Goal: Information Seeking & Learning: Learn about a topic

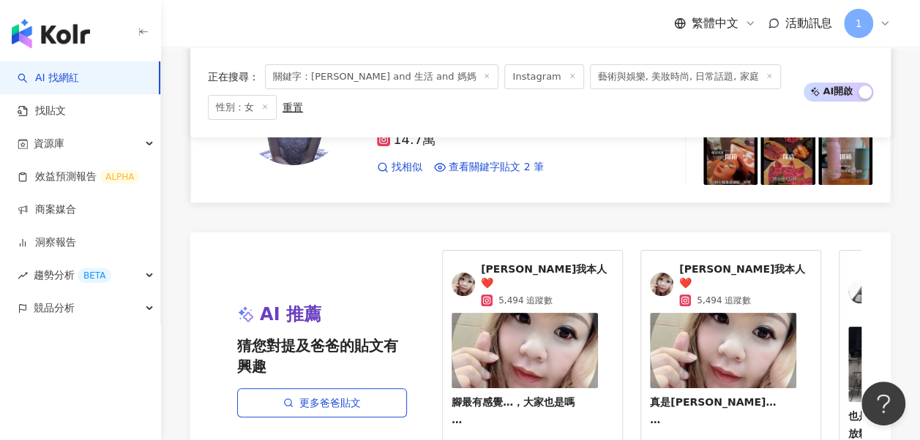
scroll to position [2875, 0]
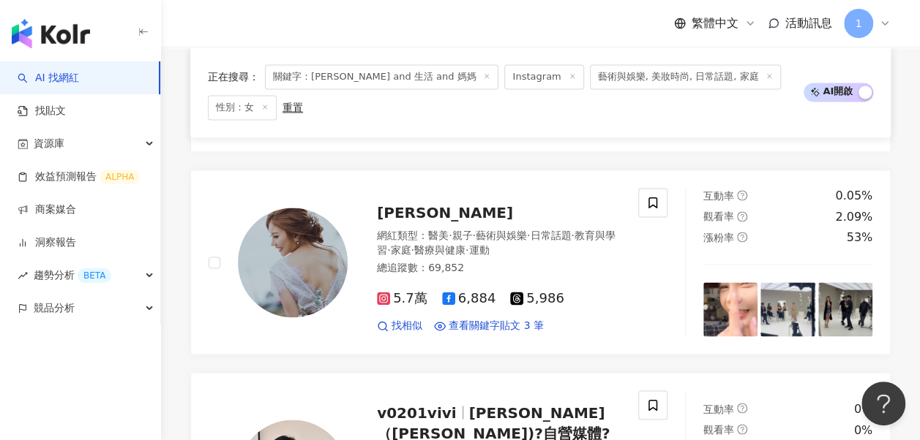
scroll to position [1269, 0]
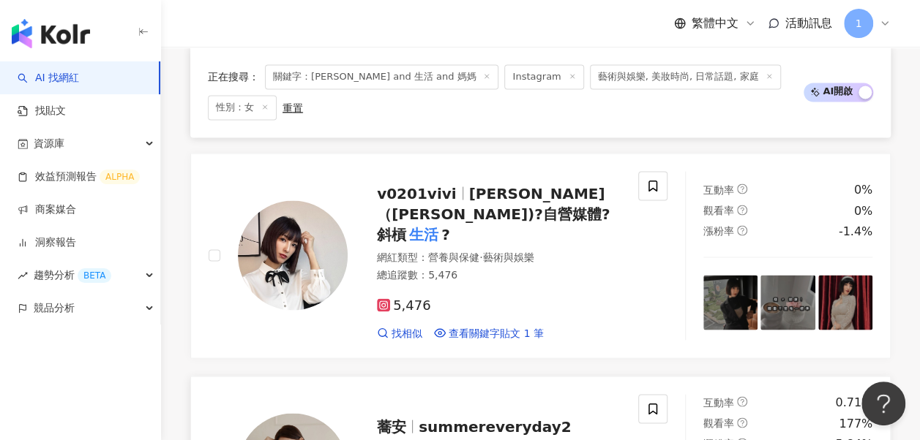
click at [512, 418] on span "summereveryday2" at bounding box center [494, 427] width 152 height 18
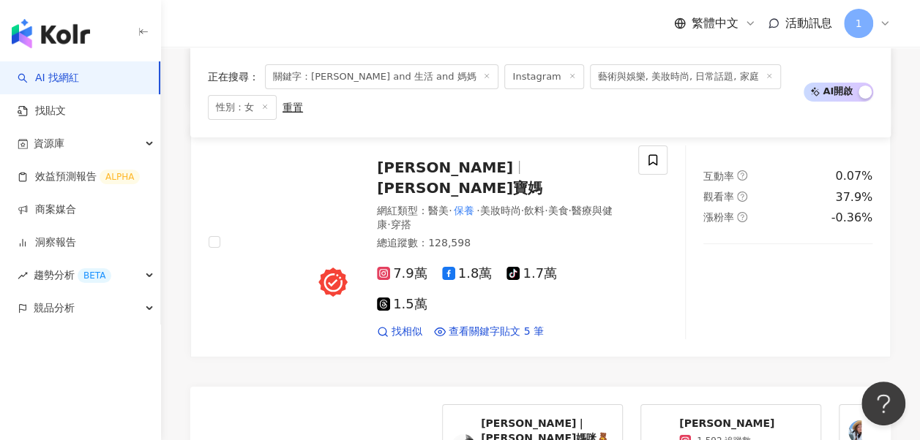
scroll to position [2878, 0]
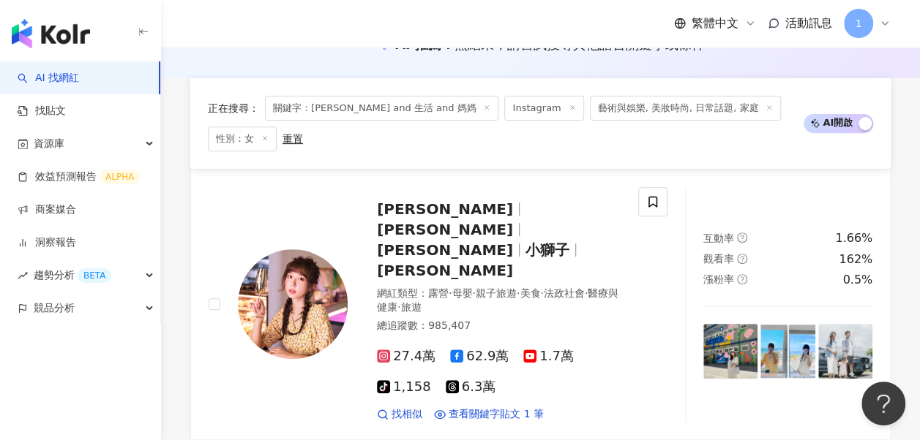
scroll to position [366, 0]
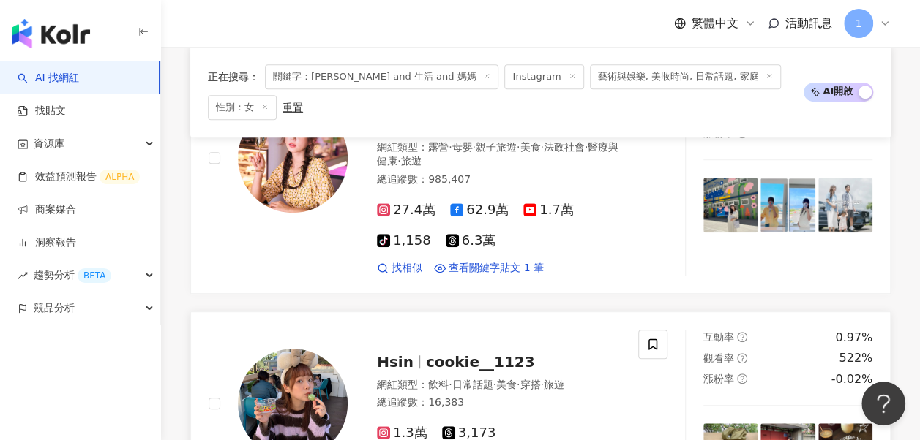
click at [410, 353] on span "Hsin" at bounding box center [401, 362] width 49 height 18
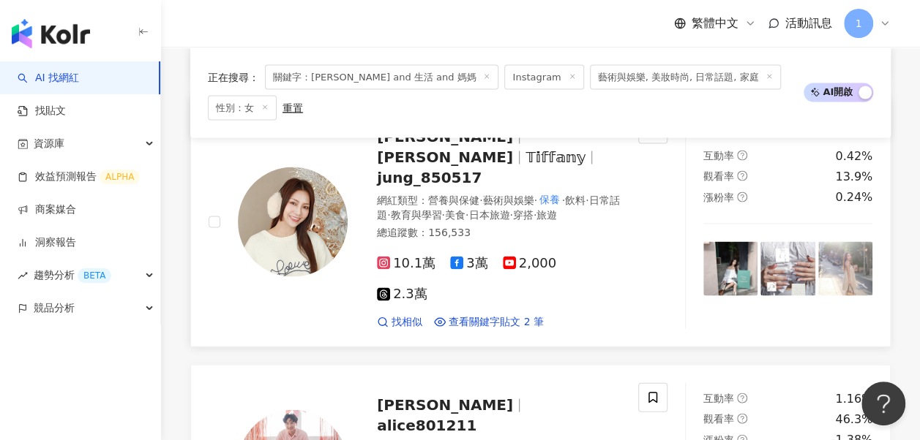
scroll to position [1317, 0]
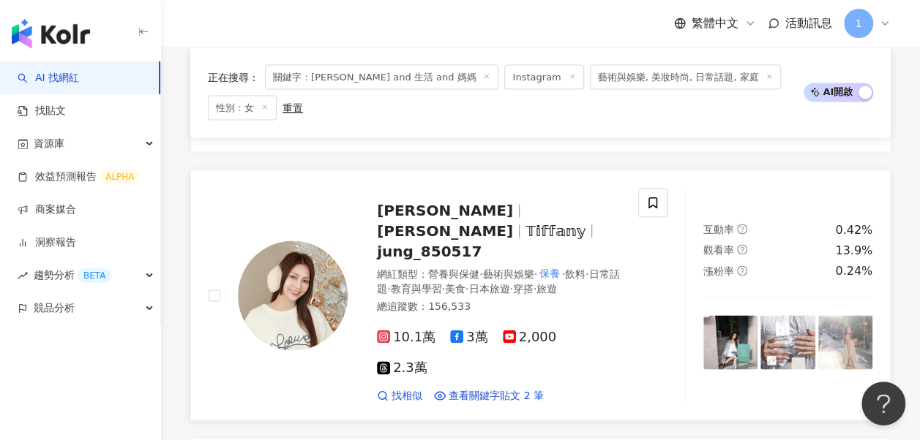
click at [433, 242] on span "jung_850517" at bounding box center [429, 251] width 105 height 18
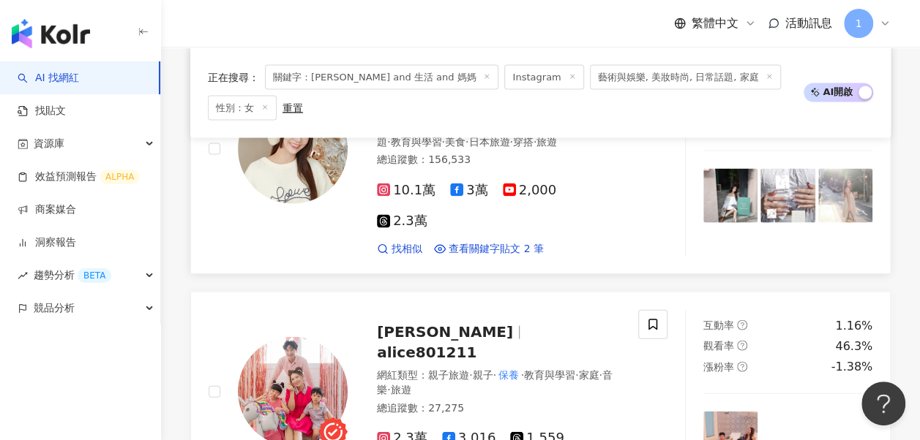
scroll to position [1536, 0]
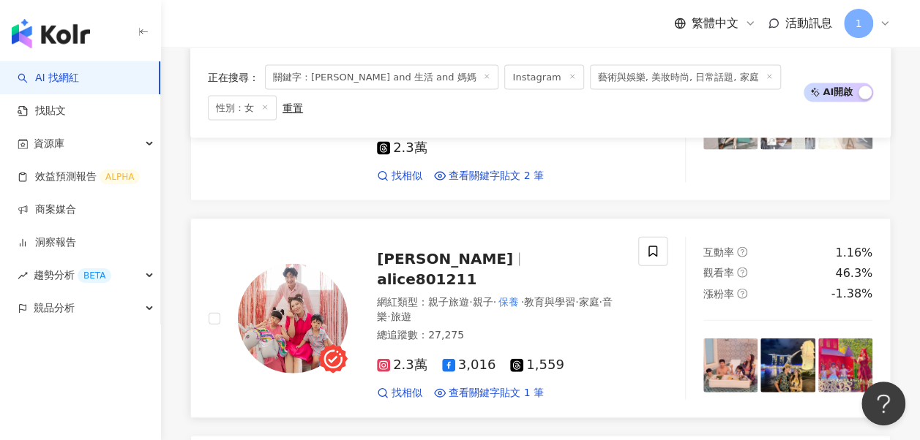
click at [401, 250] on span "阿啾 Alison" at bounding box center [445, 259] width 136 height 18
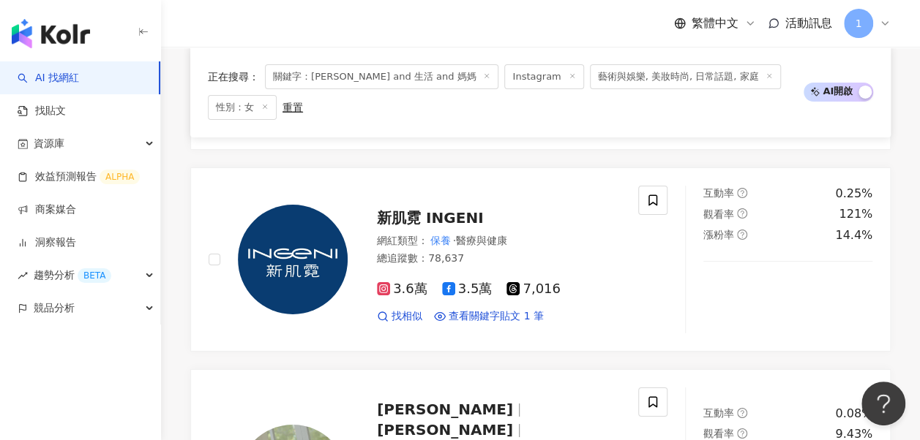
scroll to position [2927, 0]
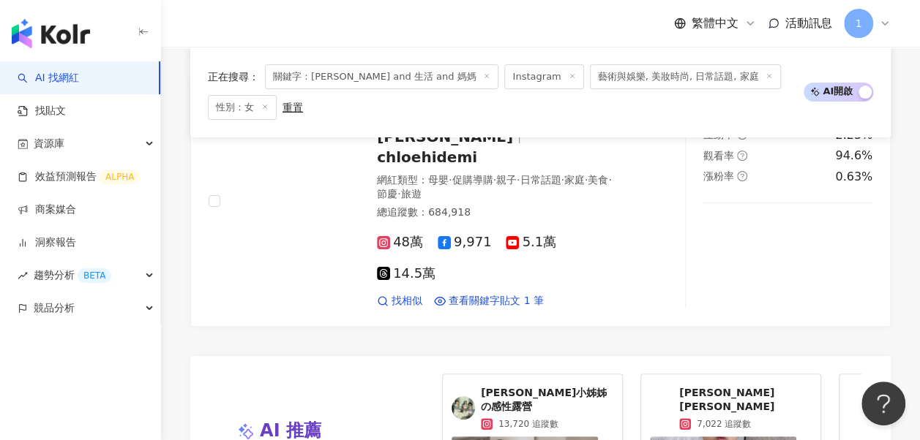
scroll to position [3000, 0]
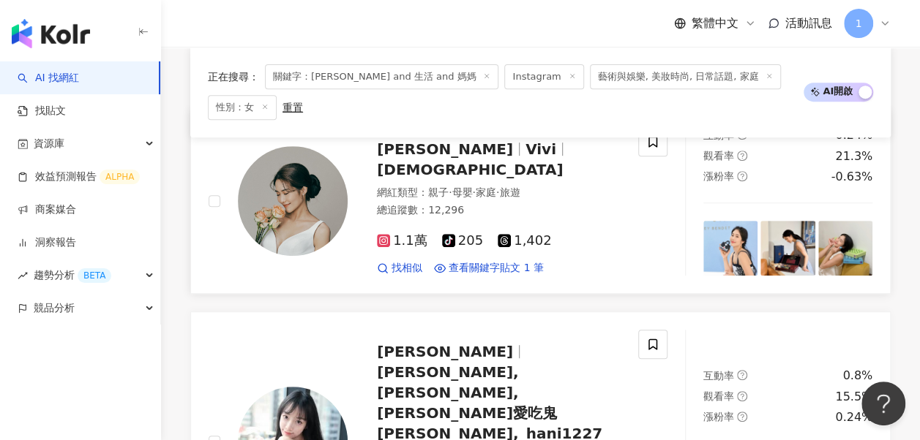
scroll to position [133, 0]
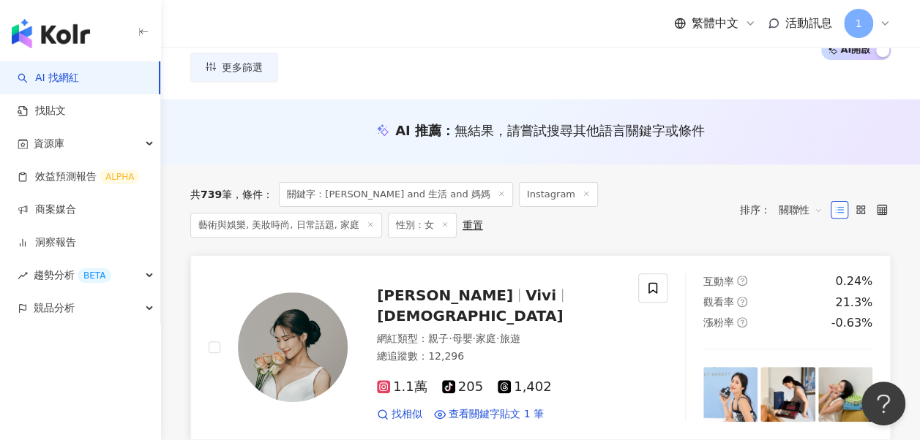
click at [432, 287] on span "陶薇薇" at bounding box center [451, 296] width 149 height 18
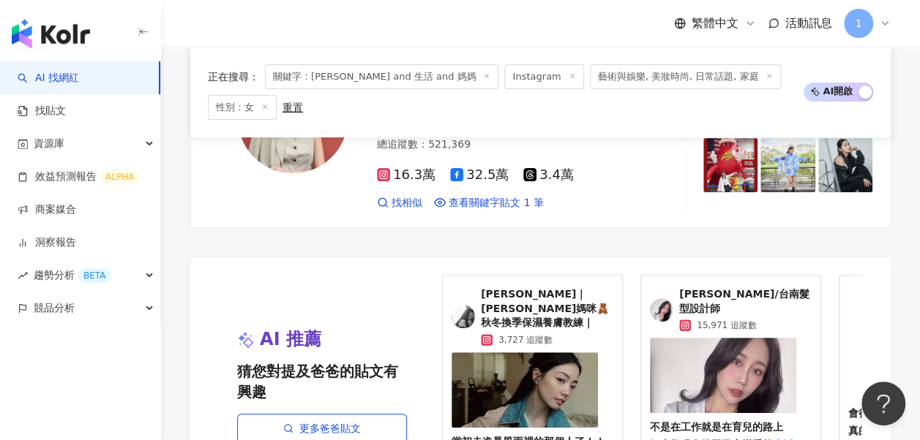
scroll to position [2901, 0]
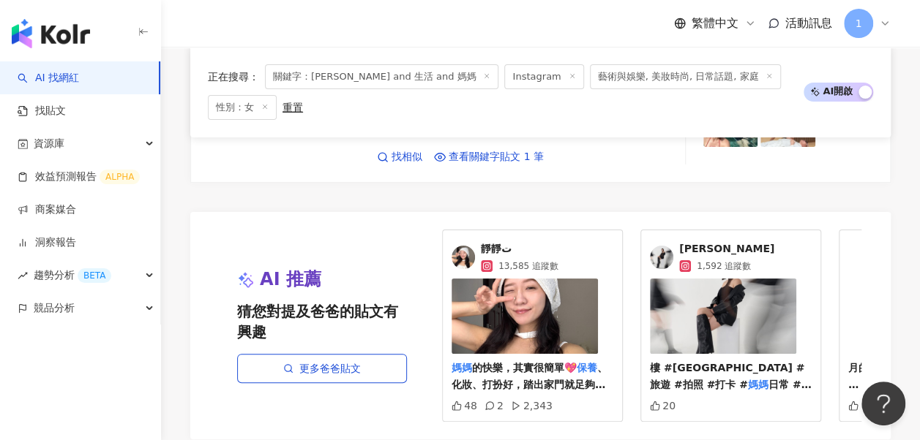
scroll to position [2976, 0]
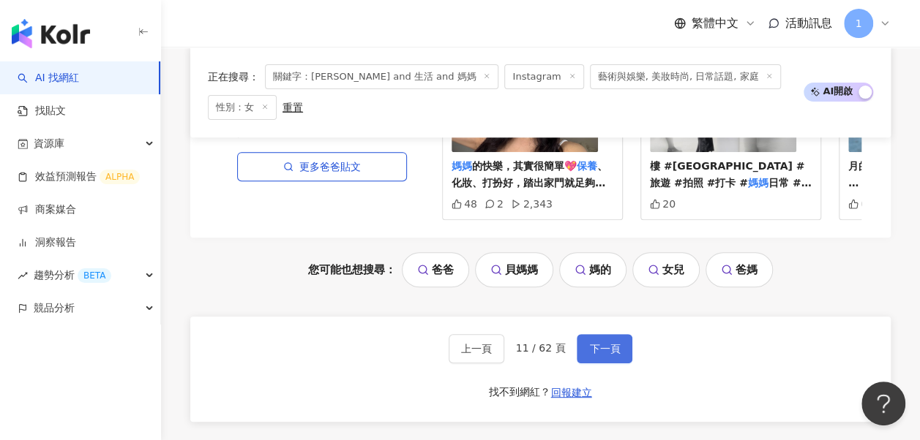
click at [588, 334] on button "下一頁" at bounding box center [605, 348] width 56 height 29
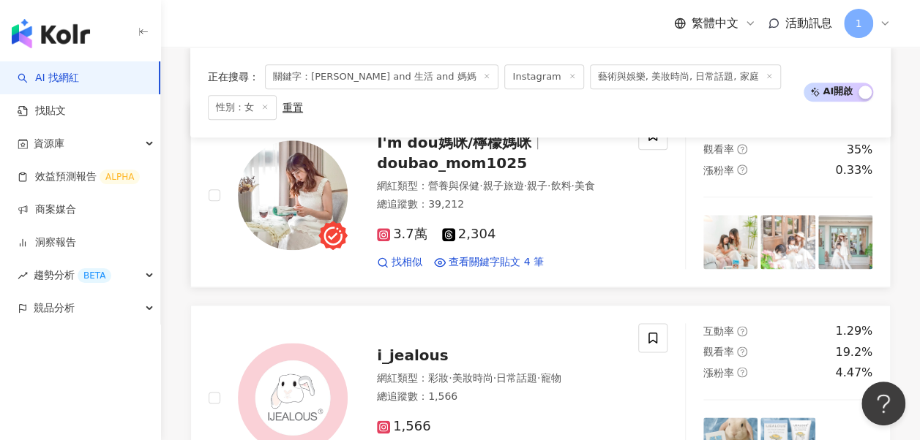
scroll to position [620, 0]
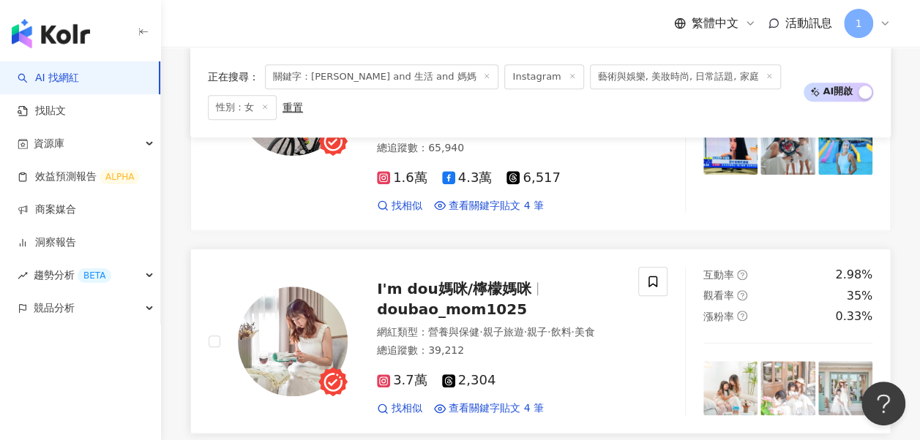
click at [486, 301] on span "doubao_mom1025" at bounding box center [452, 310] width 150 height 18
click at [413, 301] on span "doubao_mom1025" at bounding box center [452, 310] width 150 height 18
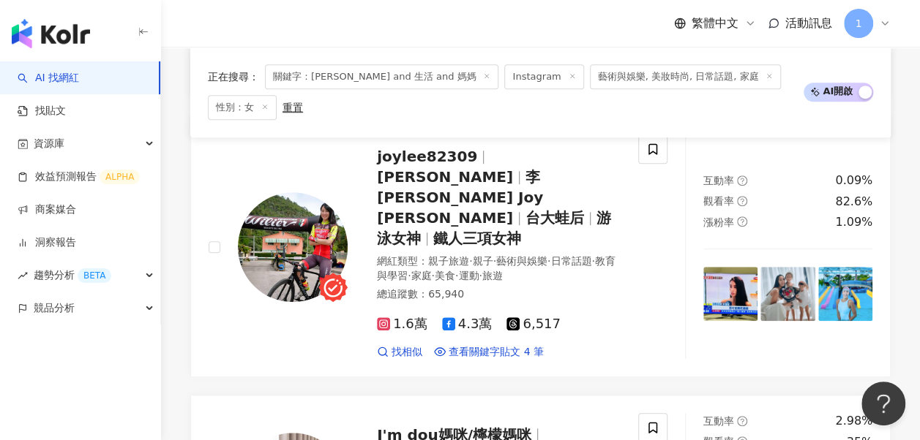
scroll to position [986, 0]
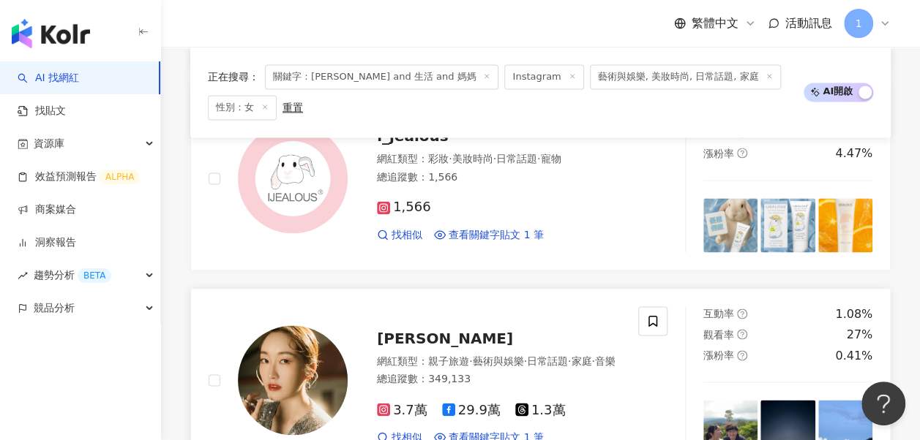
click at [478, 355] on div "網紅類型 ： 親子旅遊 · 藝術與娛樂 · 日常話題 · 家庭 · 音樂" at bounding box center [499, 362] width 244 height 15
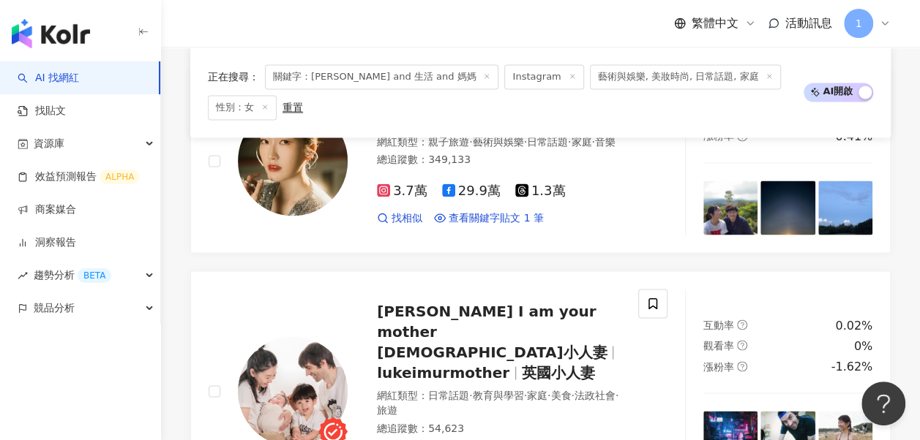
scroll to position [1133, 0]
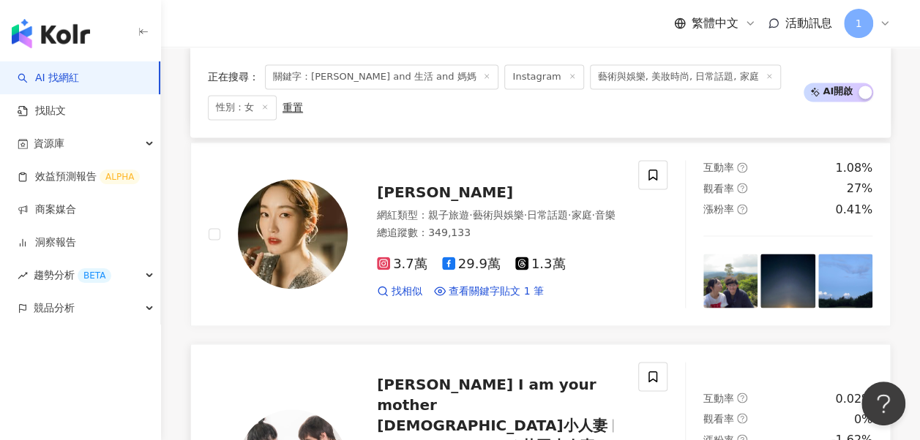
click at [478, 375] on span "Luke I am your mother 英國小人妻" at bounding box center [492, 404] width 230 height 59
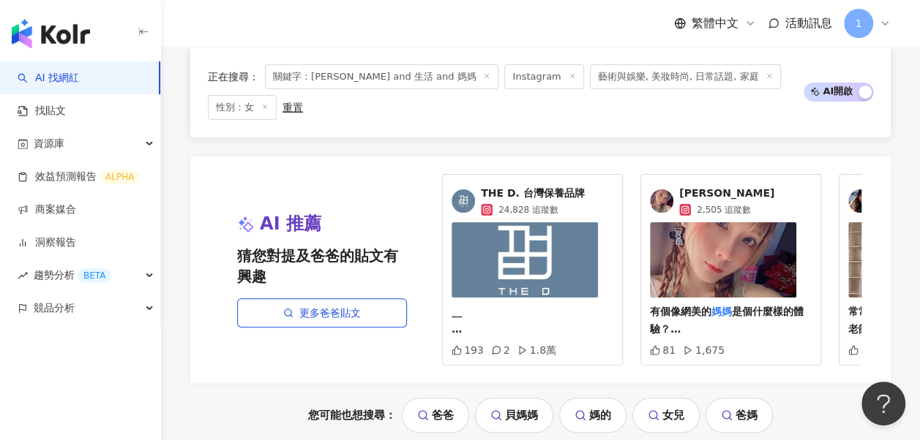
scroll to position [2889, 0]
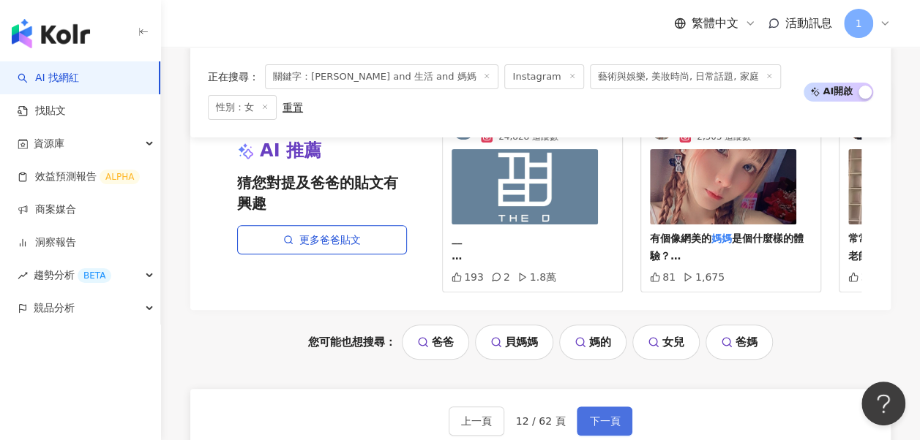
click at [609, 416] on span "下一頁" at bounding box center [604, 422] width 31 height 12
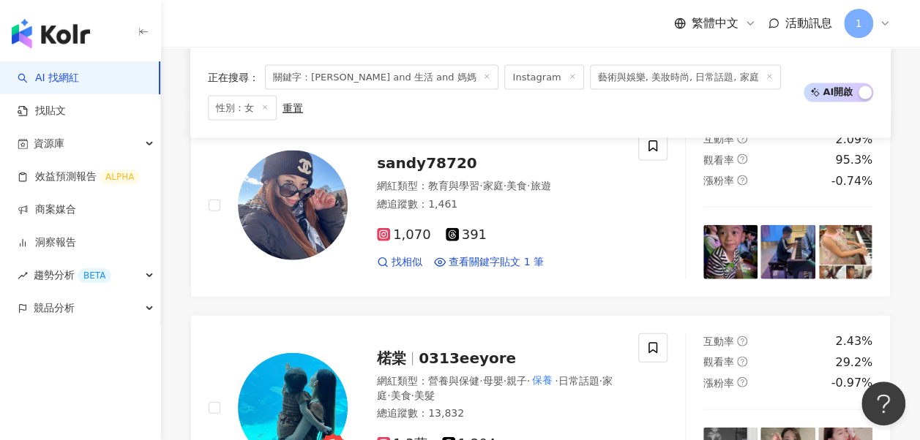
scroll to position [1829, 0]
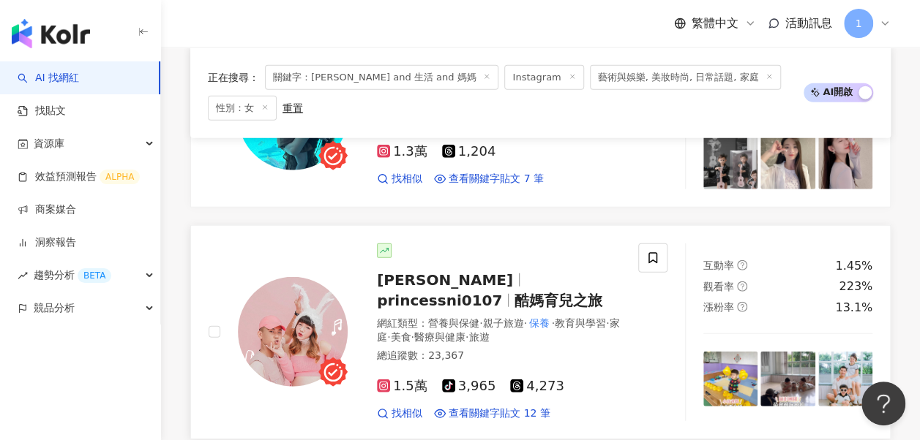
click at [554, 292] on span "酷媽育兒之旅" at bounding box center [558, 301] width 88 height 18
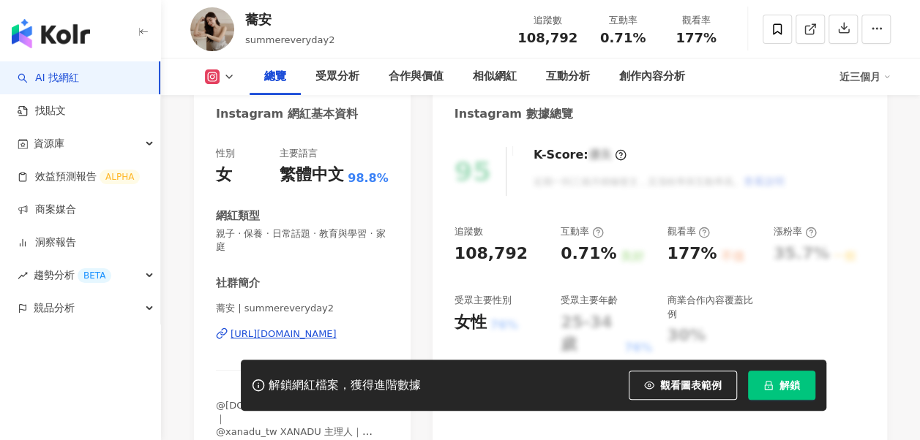
click at [244, 334] on div "https://www.instagram.com/summereveryday2/" at bounding box center [283, 334] width 106 height 13
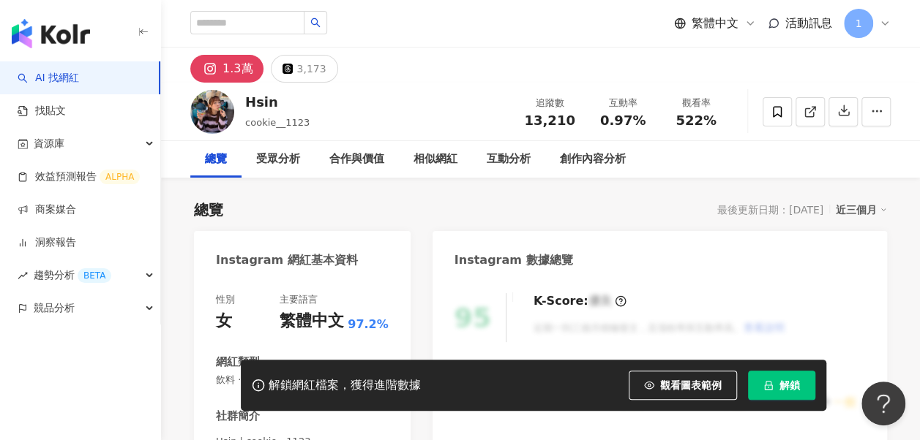
scroll to position [219, 0]
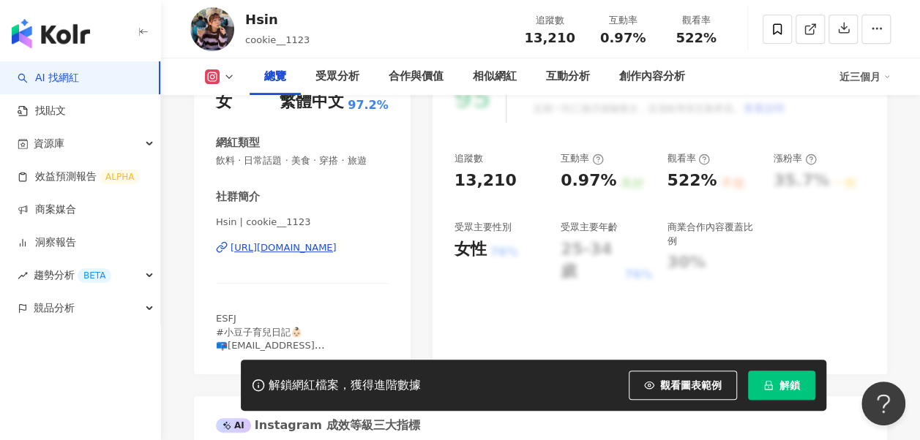
click at [305, 247] on div "https://www.instagram.com/cookie__1123/" at bounding box center [283, 247] width 106 height 13
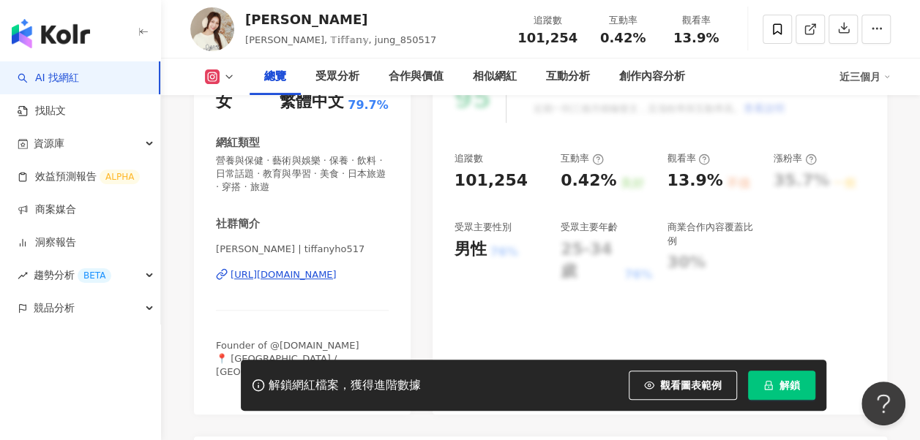
scroll to position [293, 0]
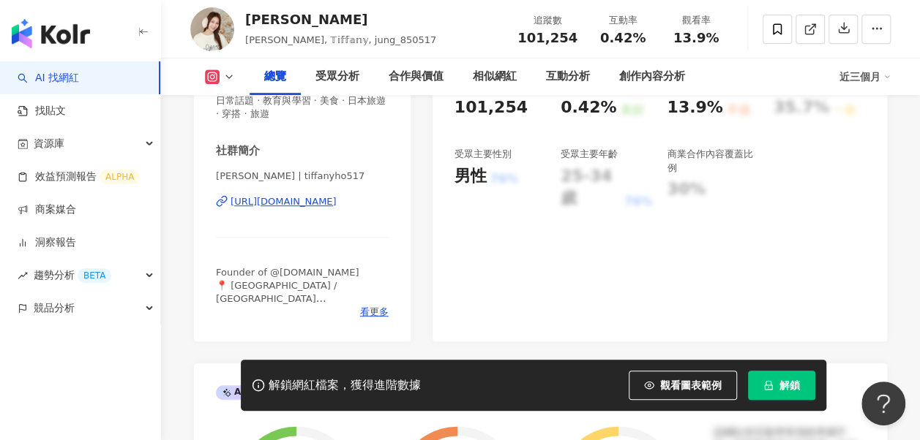
click at [320, 208] on div "Tiffany 蓉蓉 | tiffanyho517 https://www.instagram.com/tiffanyho517/" at bounding box center [302, 213] width 173 height 86
click at [320, 198] on div "https://www.instagram.com/tiffanyho517/" at bounding box center [283, 201] width 106 height 13
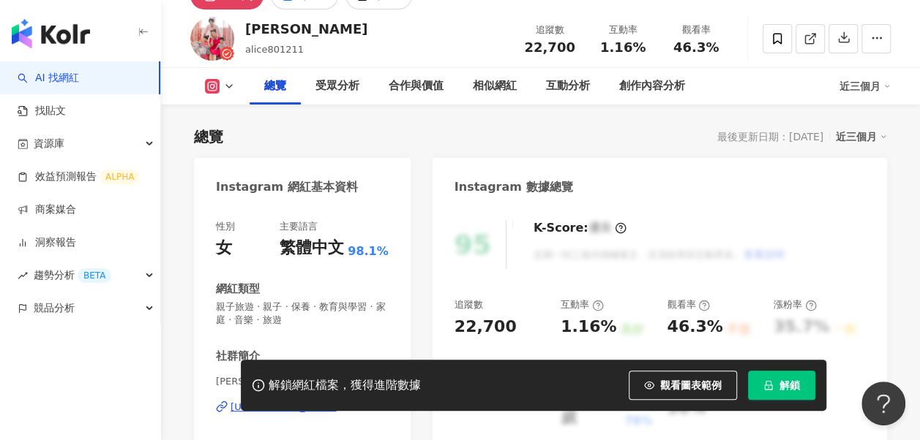
scroll to position [293, 0]
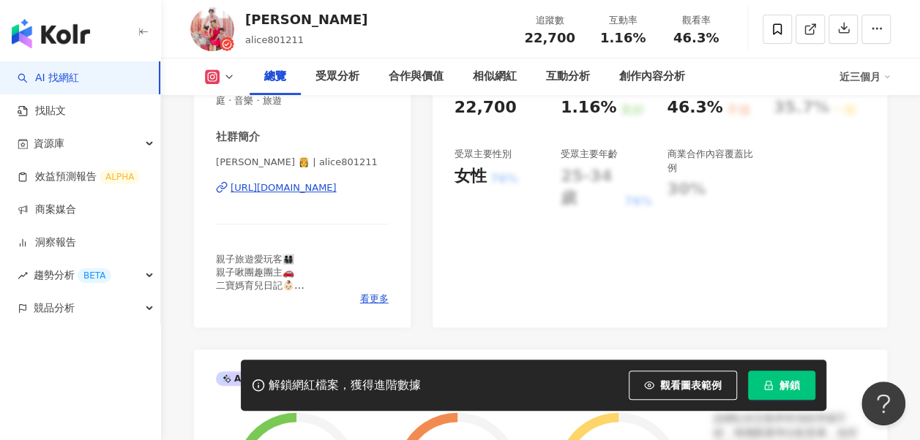
click at [303, 186] on div "https://www.instagram.com/alice801211/" at bounding box center [283, 187] width 106 height 13
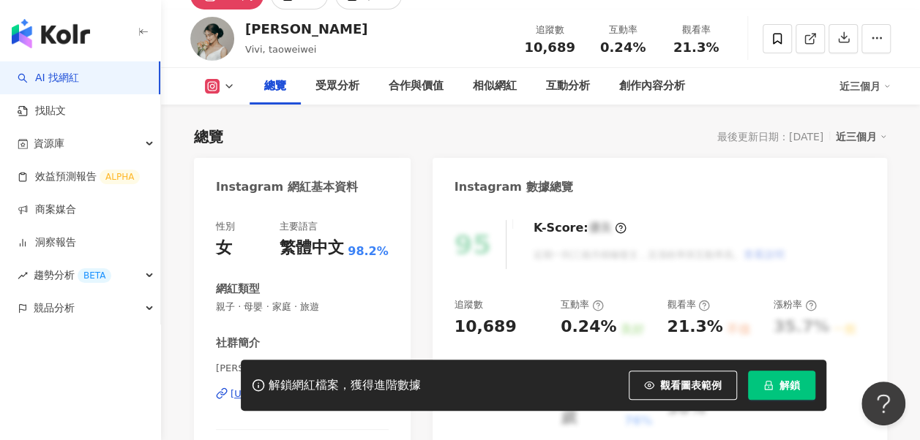
scroll to position [146, 0]
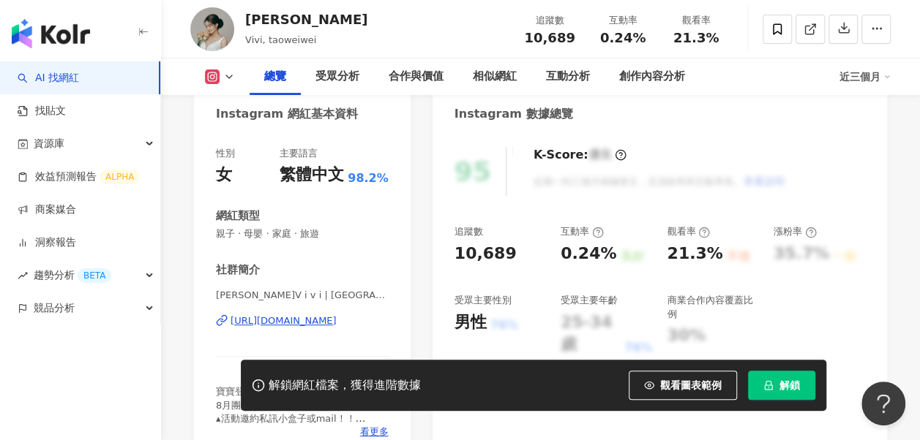
click at [308, 326] on div "https://www.instagram.com/taoweiwei/" at bounding box center [283, 321] width 106 height 13
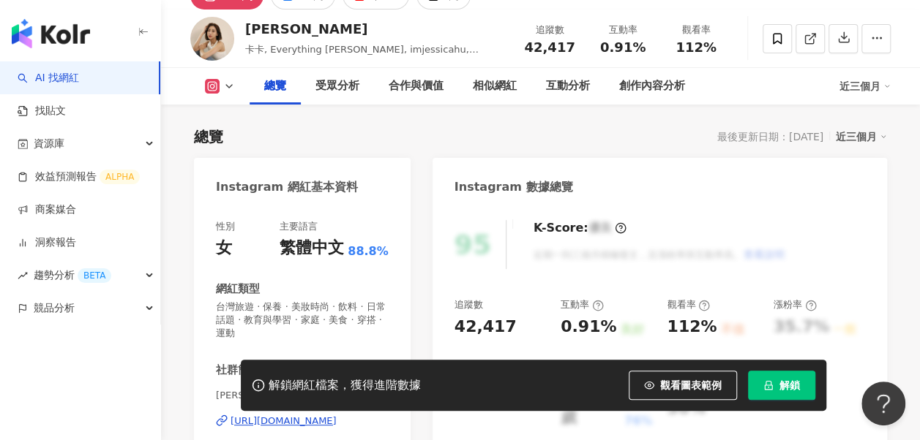
scroll to position [350, 0]
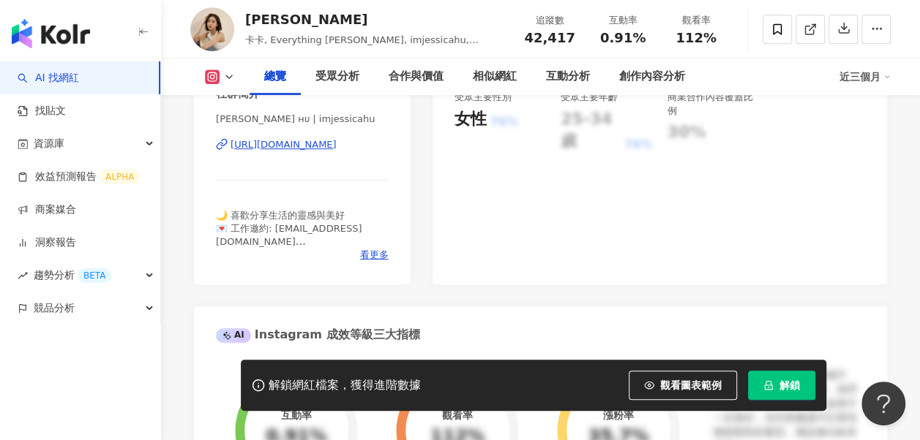
click at [316, 146] on div "[URL][DOMAIN_NAME]" at bounding box center [283, 144] width 106 height 13
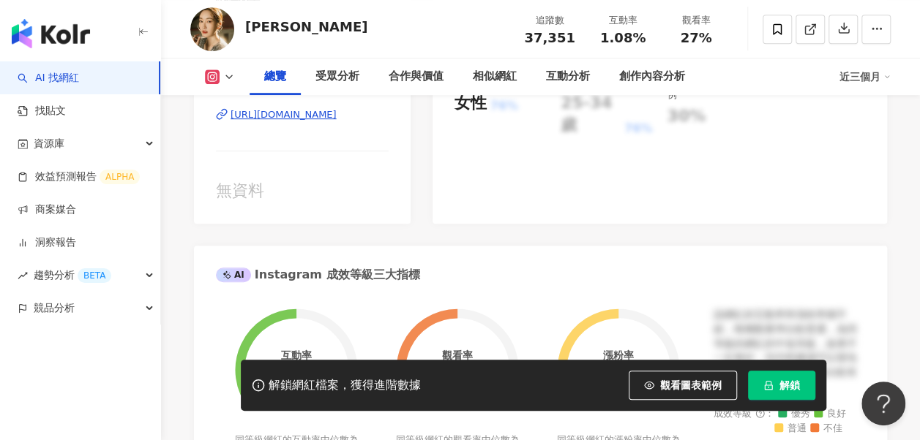
scroll to position [219, 0]
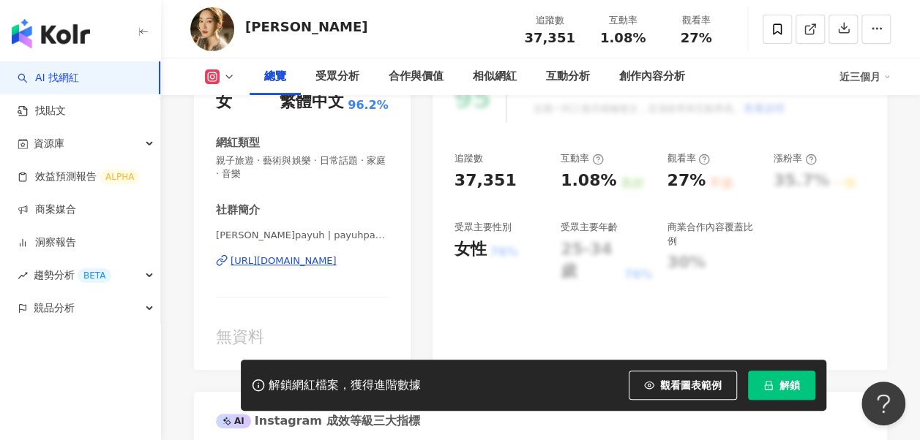
click at [342, 254] on div "巴鈺payuh | payuhpayuh https://www.instagram.com/payuhpayuh/" at bounding box center [302, 272] width 173 height 86
click at [337, 258] on div "https://www.instagram.com/payuhpayuh/" at bounding box center [283, 261] width 106 height 13
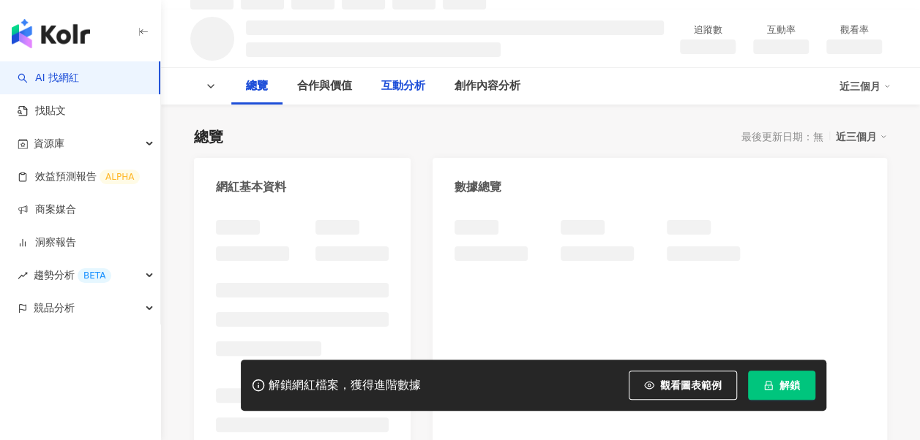
scroll to position [219, 0]
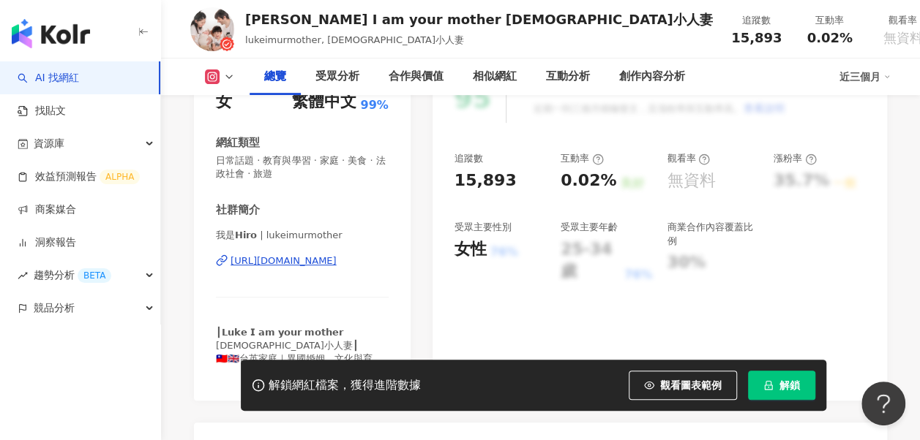
click at [272, 258] on div "https://www.instagram.com/lukeimurmother/" at bounding box center [283, 261] width 106 height 13
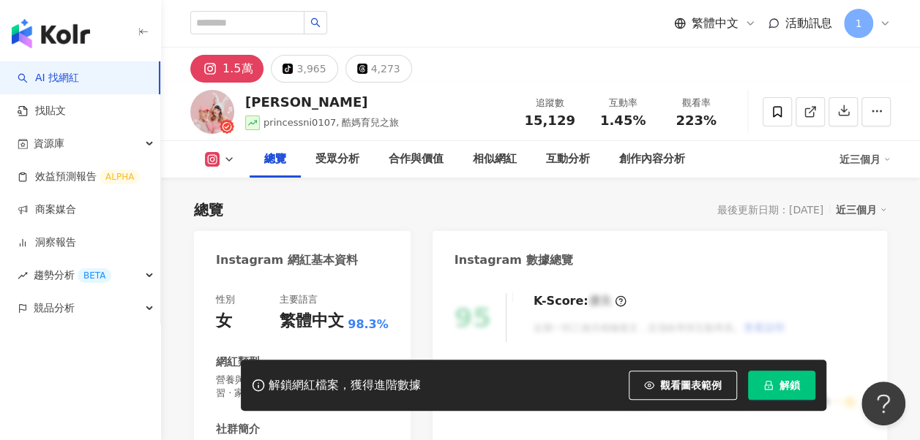
scroll to position [219, 0]
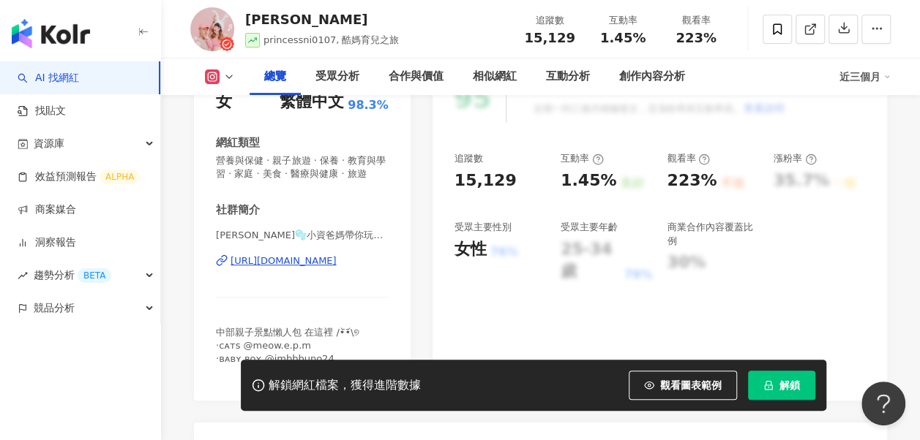
click at [271, 268] on div "[URL][DOMAIN_NAME]" at bounding box center [283, 261] width 106 height 13
